Goal: Task Accomplishment & Management: Complete application form

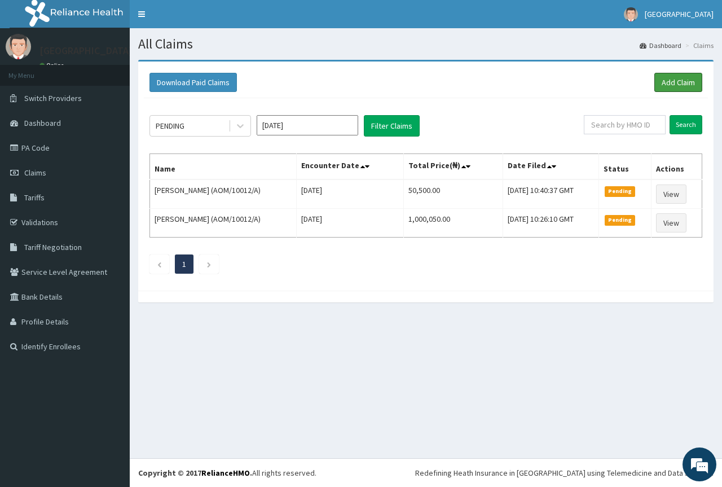
click at [681, 84] on link "Add Claim" at bounding box center [679, 82] width 48 height 19
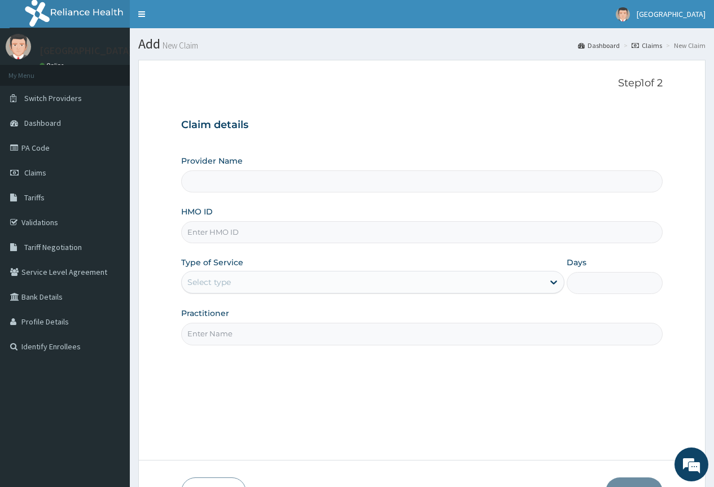
paste input "ZEI/10192/A"
type input "ZEI/10192/A"
type input "First Rivers Hospital"
type input "ZEI/10192/A"
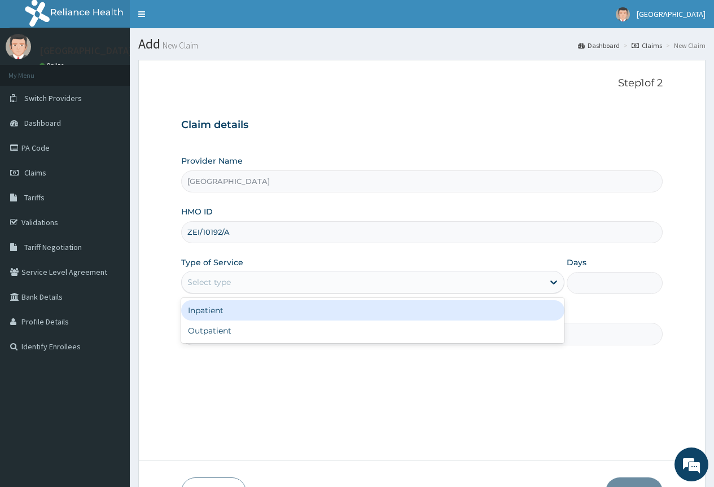
click at [321, 282] on div "Select type" at bounding box center [363, 282] width 362 height 18
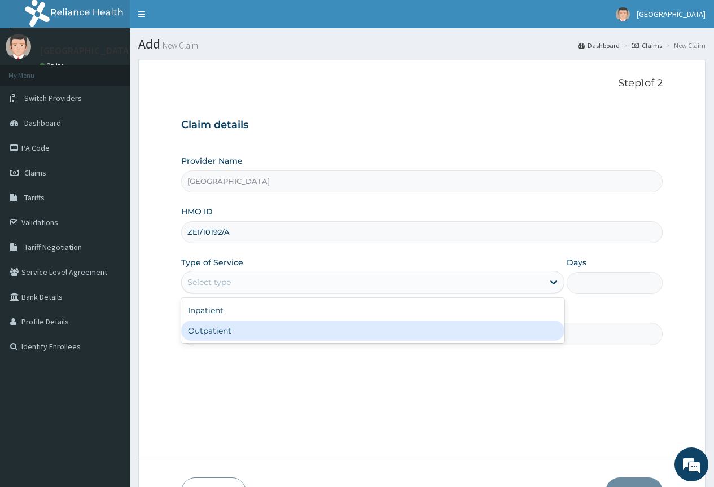
click at [302, 332] on div "Outpatient" at bounding box center [372, 330] width 383 height 20
type input "1"
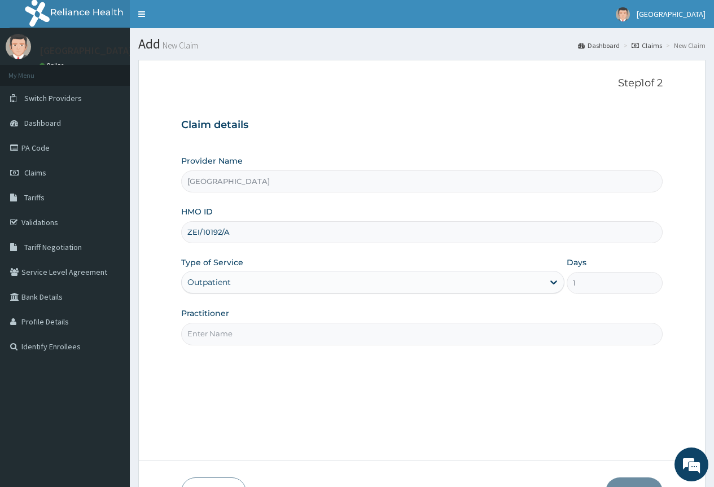
click at [302, 332] on input "Practitioner" at bounding box center [421, 334] width 481 height 22
type input "GP"
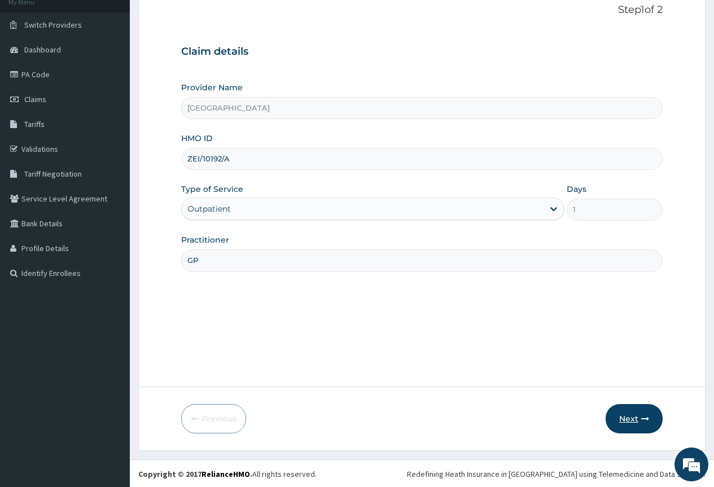
scroll to position [74, 0]
click at [632, 418] on button "Next" at bounding box center [633, 417] width 57 height 29
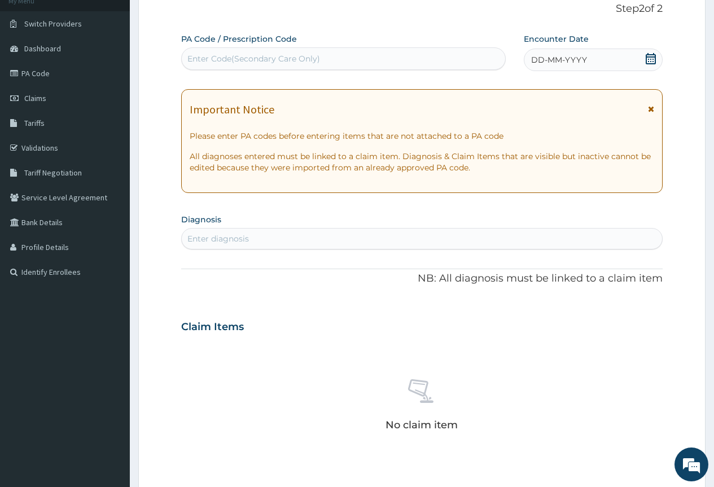
click at [651, 58] on icon at bounding box center [650, 58] width 11 height 11
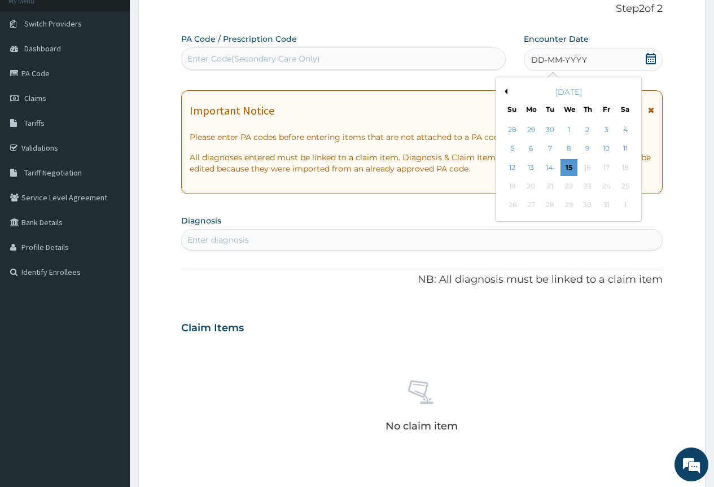
scroll to position [0, 0]
click at [569, 129] on div "1" at bounding box center [568, 129] width 17 height 17
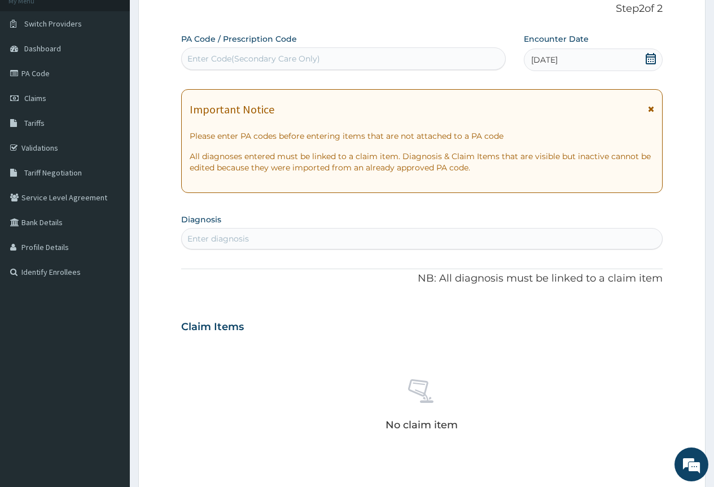
click at [416, 239] on div "Enter diagnosis" at bounding box center [422, 239] width 480 height 18
type input "HTN"
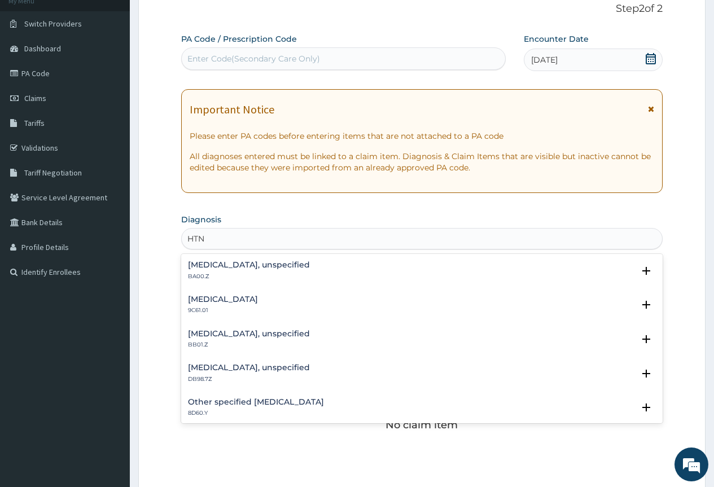
click at [310, 268] on h4 "Essential hypertension, unspecified" at bounding box center [249, 265] width 122 height 8
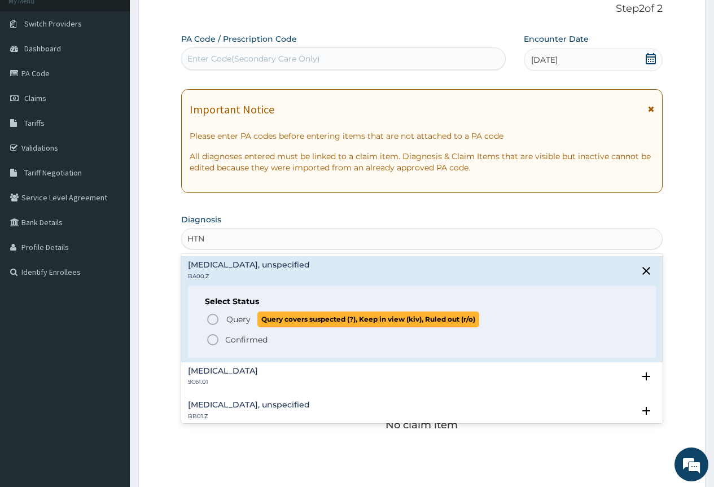
drag, startPoint x: 210, startPoint y: 319, endPoint x: 222, endPoint y: 318, distance: 11.4
click at [212, 319] on icon "status option query" at bounding box center [213, 320] width 14 height 14
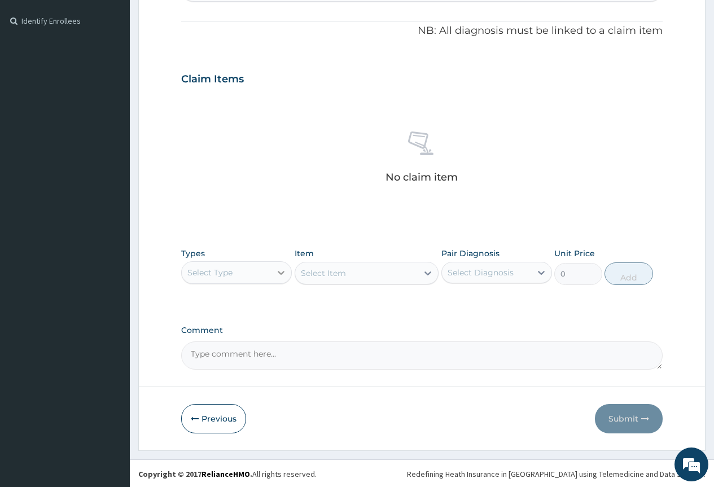
scroll to position [327, 0]
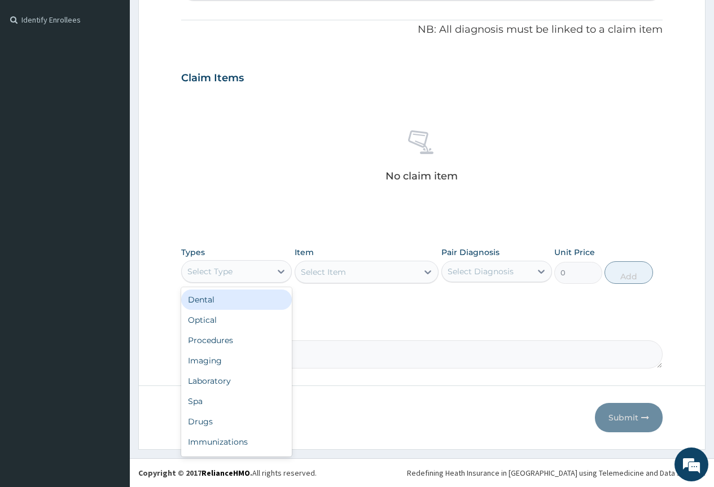
click at [240, 274] on div "Select Type" at bounding box center [226, 271] width 89 height 18
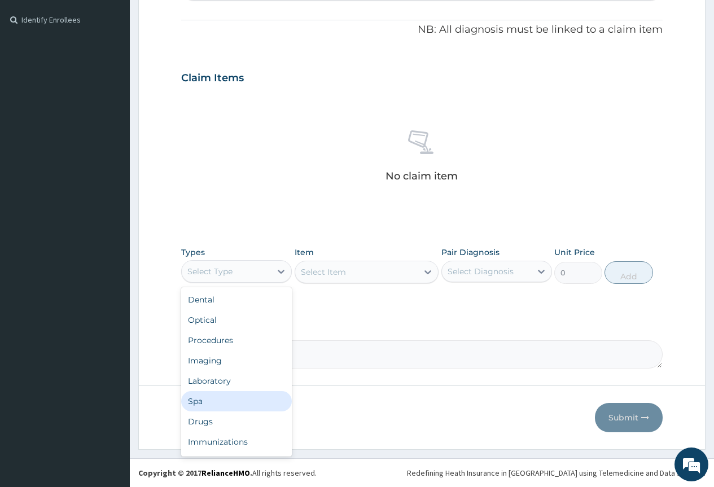
scroll to position [38, 0]
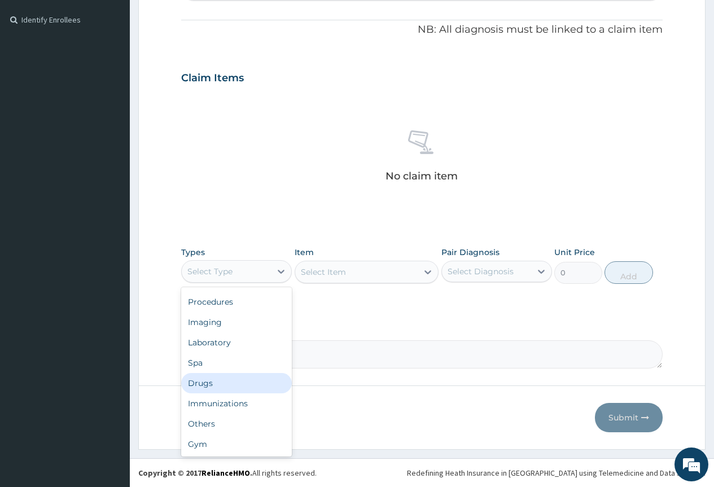
click at [214, 379] on div "Drugs" at bounding box center [236, 383] width 111 height 20
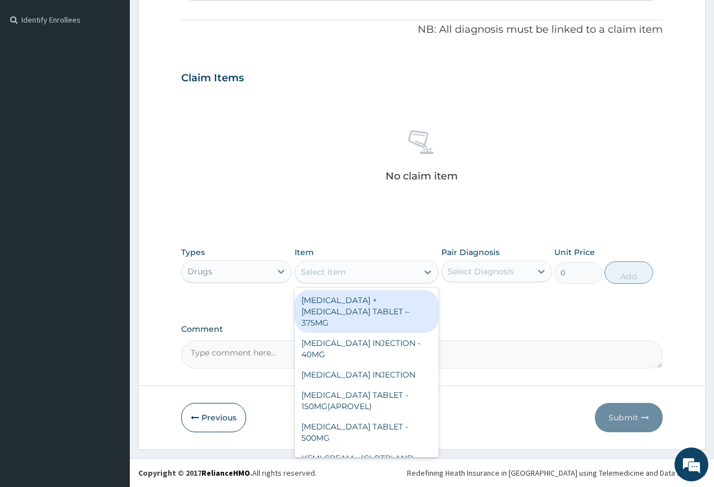
click at [372, 271] on div "Select Item" at bounding box center [356, 272] width 123 height 18
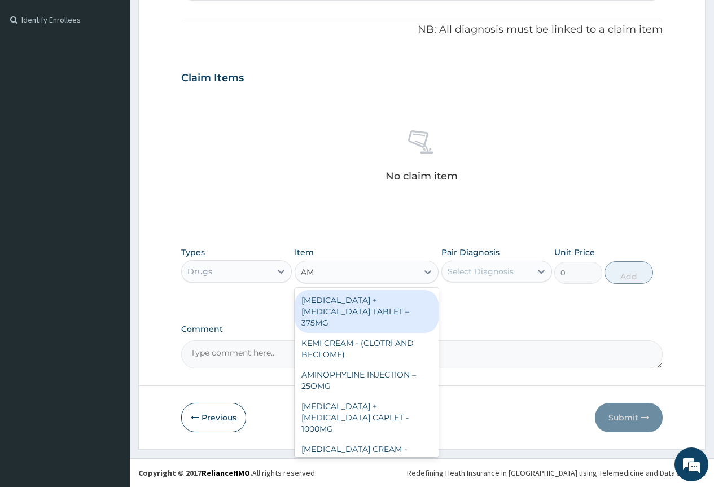
type input "AML"
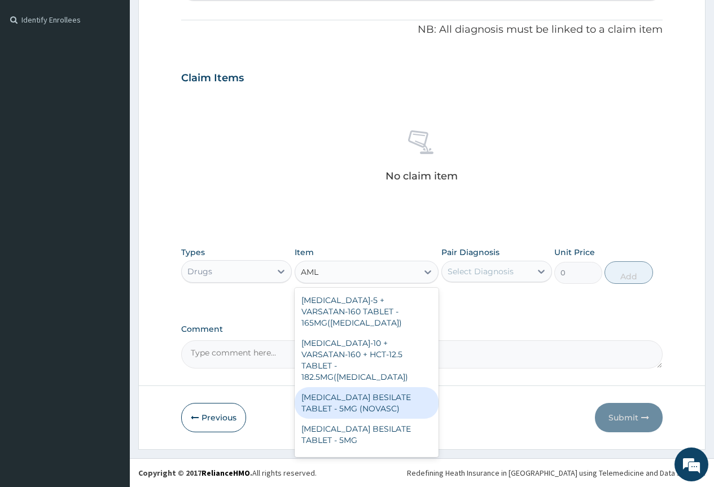
click at [368, 393] on div "AMLODIPINE BESILATE TABLET - 5MG (NOVASC)" at bounding box center [367, 403] width 144 height 32
type input "350"
